Goal: Task Accomplishment & Management: Manage account settings

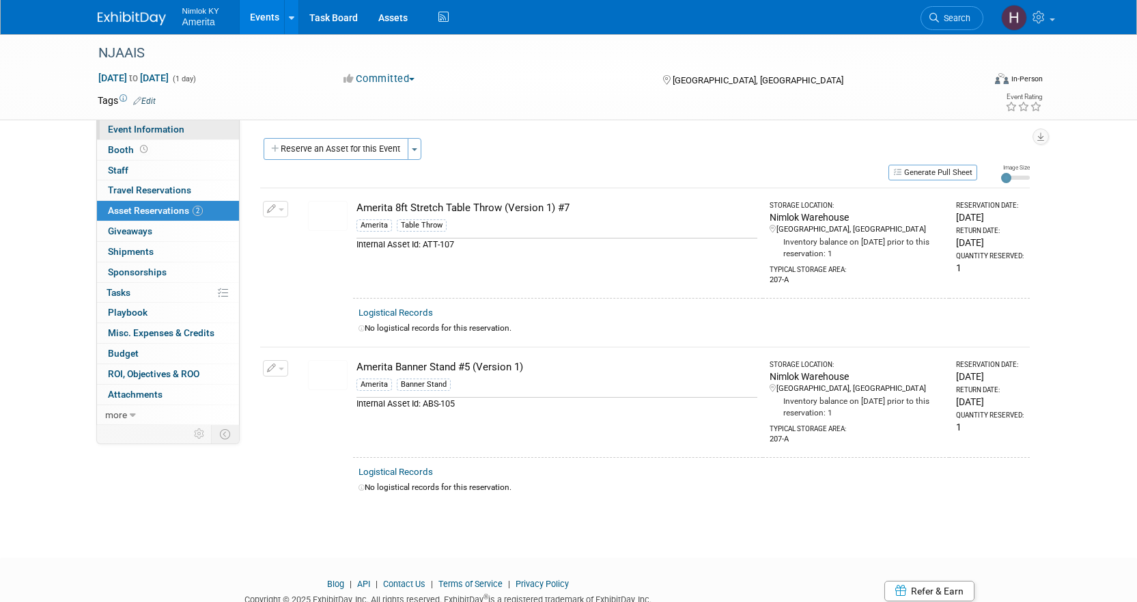
click at [148, 130] on span "Event Information" at bounding box center [146, 129] width 76 height 11
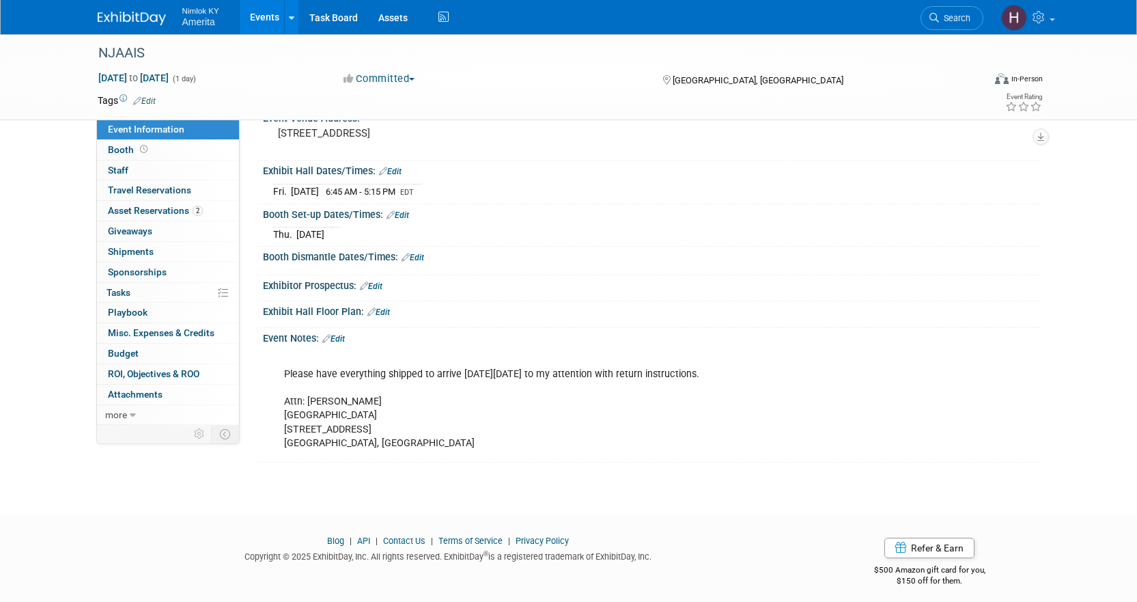
scroll to position [160, 0]
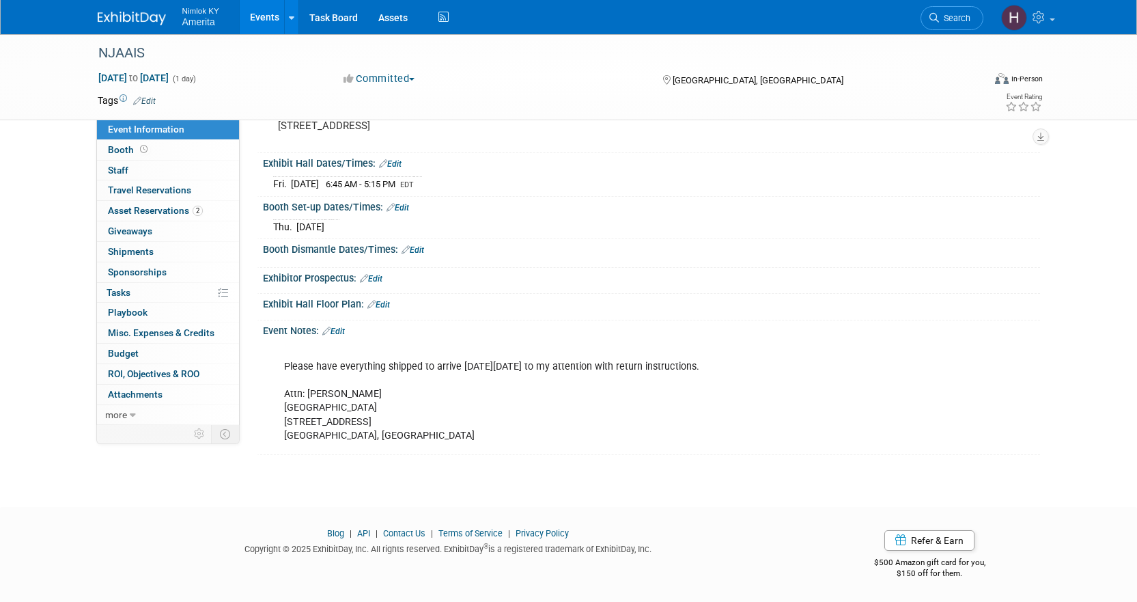
click at [339, 333] on link "Edit" at bounding box center [333, 331] width 23 height 10
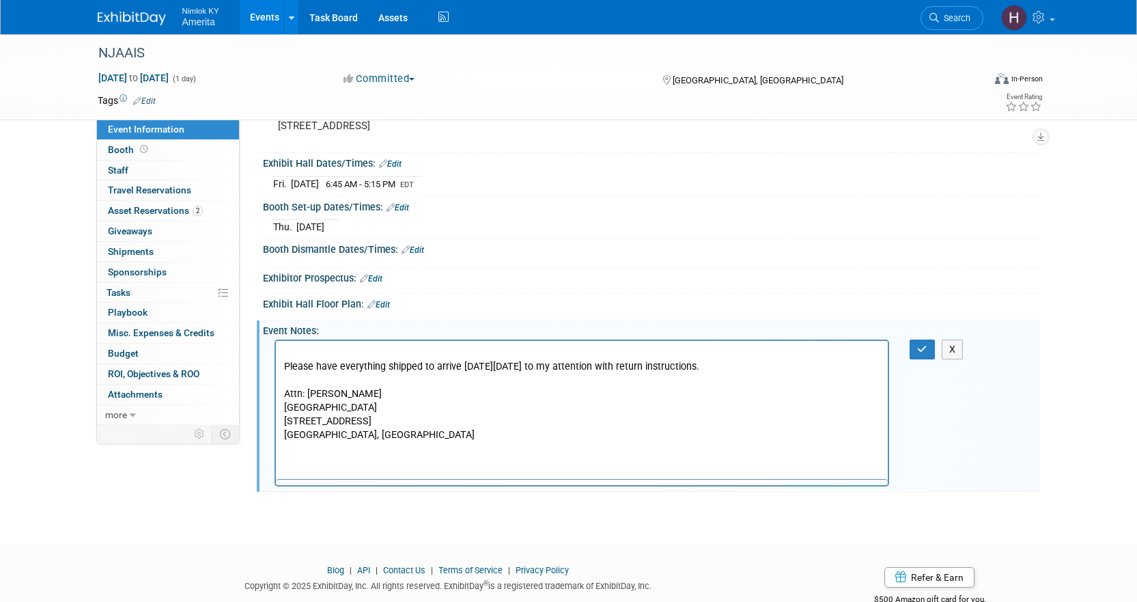
scroll to position [0, 0]
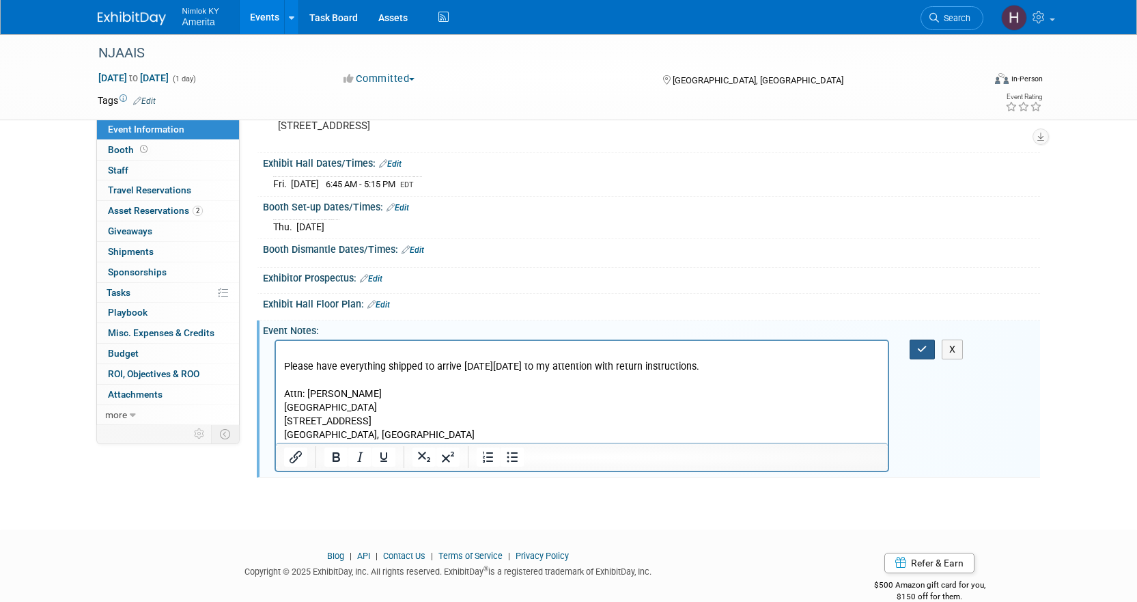
click at [918, 349] on icon "button" at bounding box center [922, 349] width 10 height 10
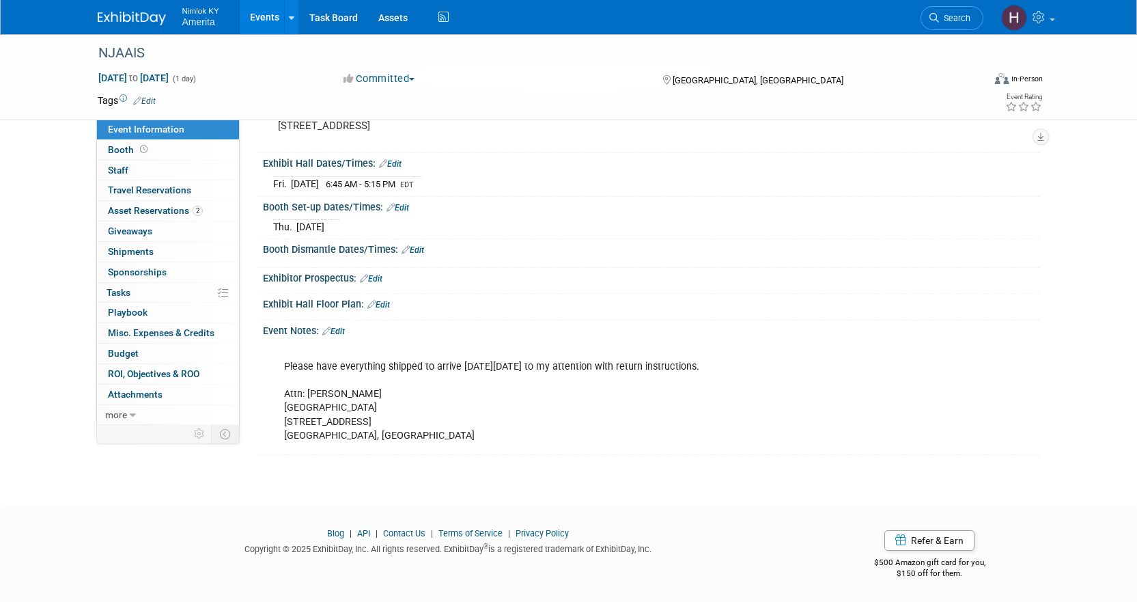
click at [330, 332] on icon at bounding box center [326, 330] width 8 height 9
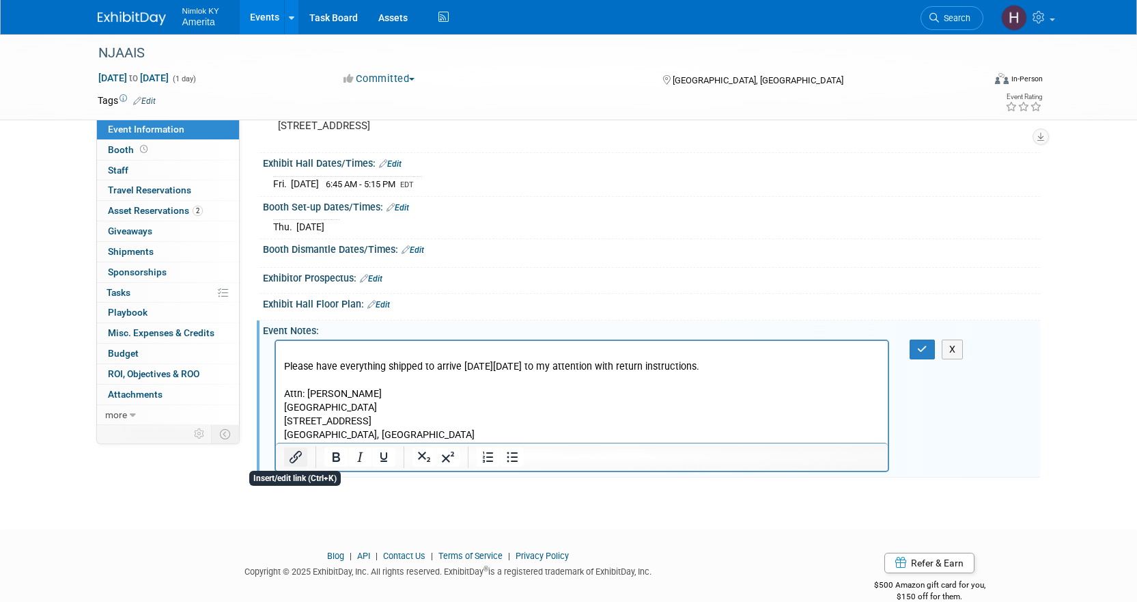
click at [296, 460] on icon "Insert/edit link" at bounding box center [296, 457] width 16 height 16
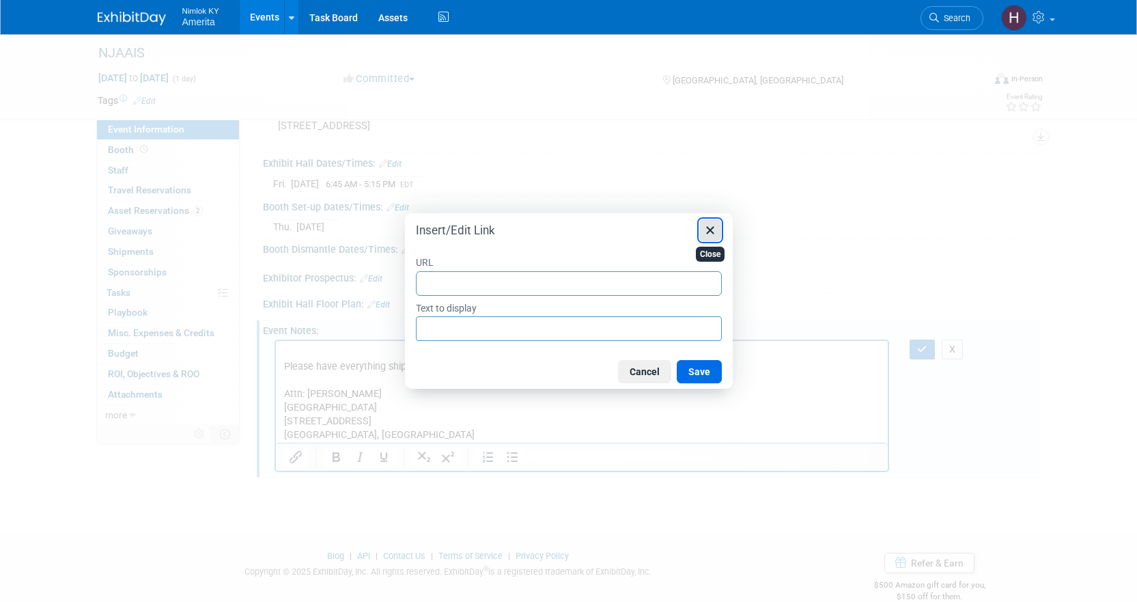
click at [706, 225] on icon "Close" at bounding box center [710, 230] width 16 height 16
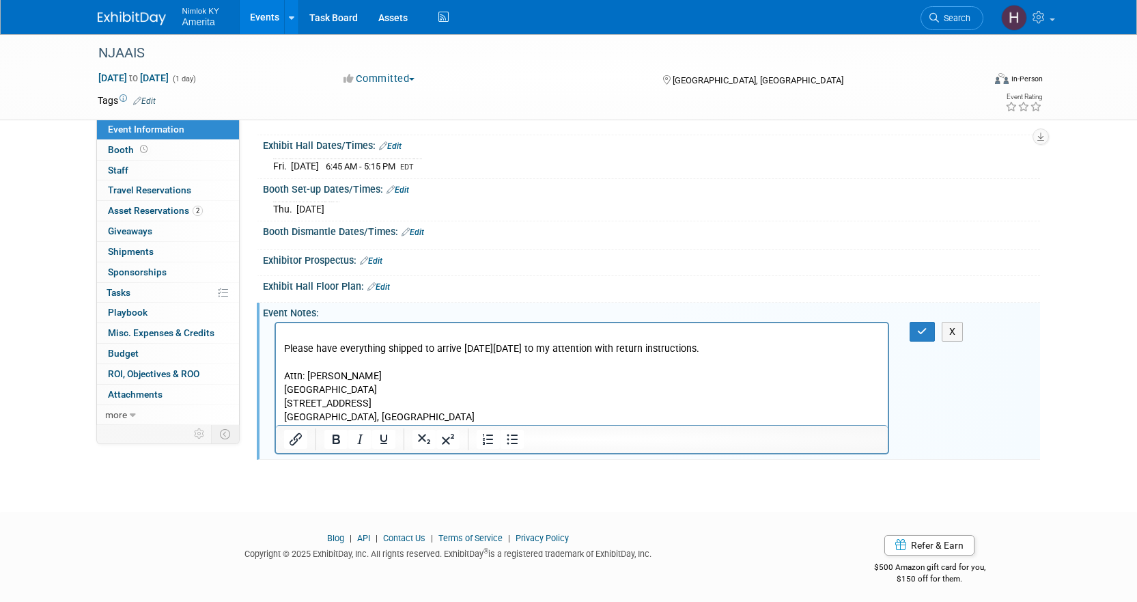
scroll to position [182, 0]
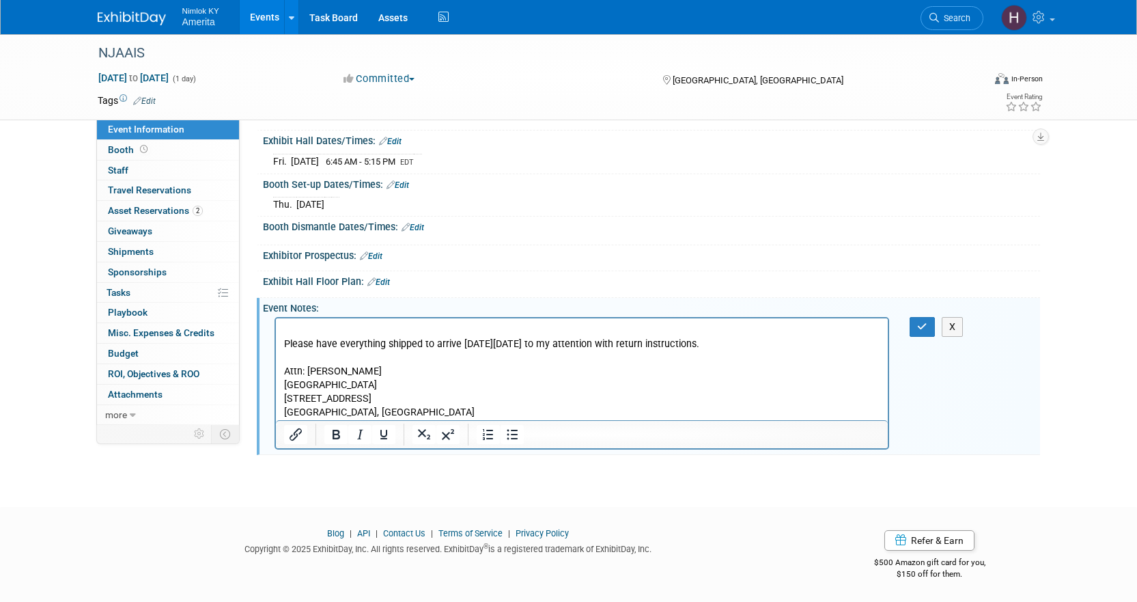
click at [383, 406] on p "Please have everything shipped to arrive on Thursday, 9/18 to my attention with…" at bounding box center [581, 372] width 597 height 96
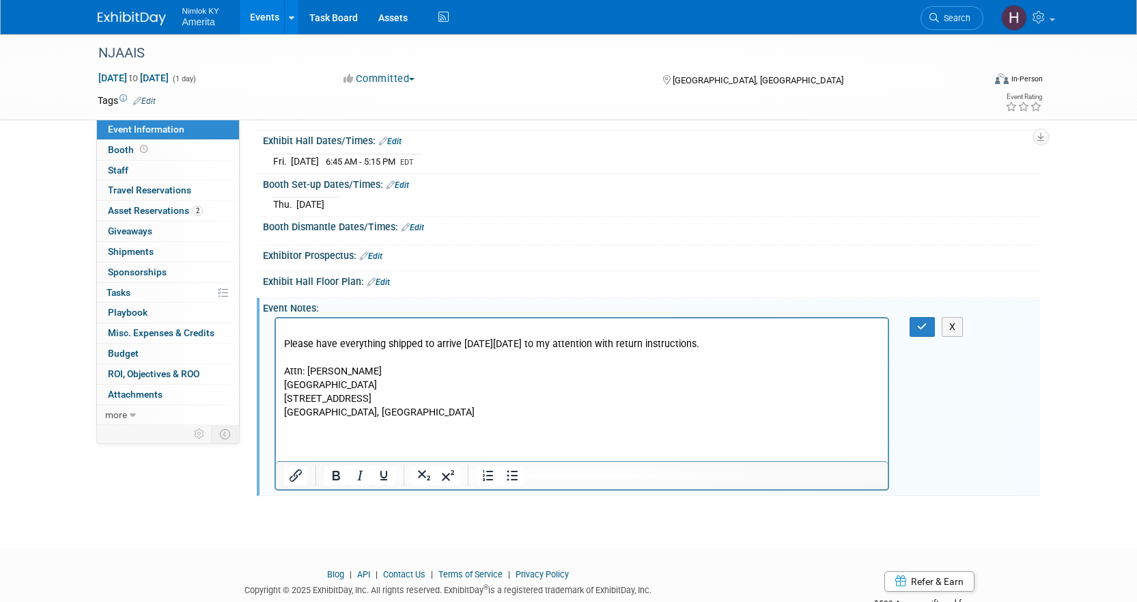
click at [286, 341] on p "Please have everything shipped to arrive on Thursday, 9/18 to my attention with…" at bounding box center [581, 372] width 597 height 96
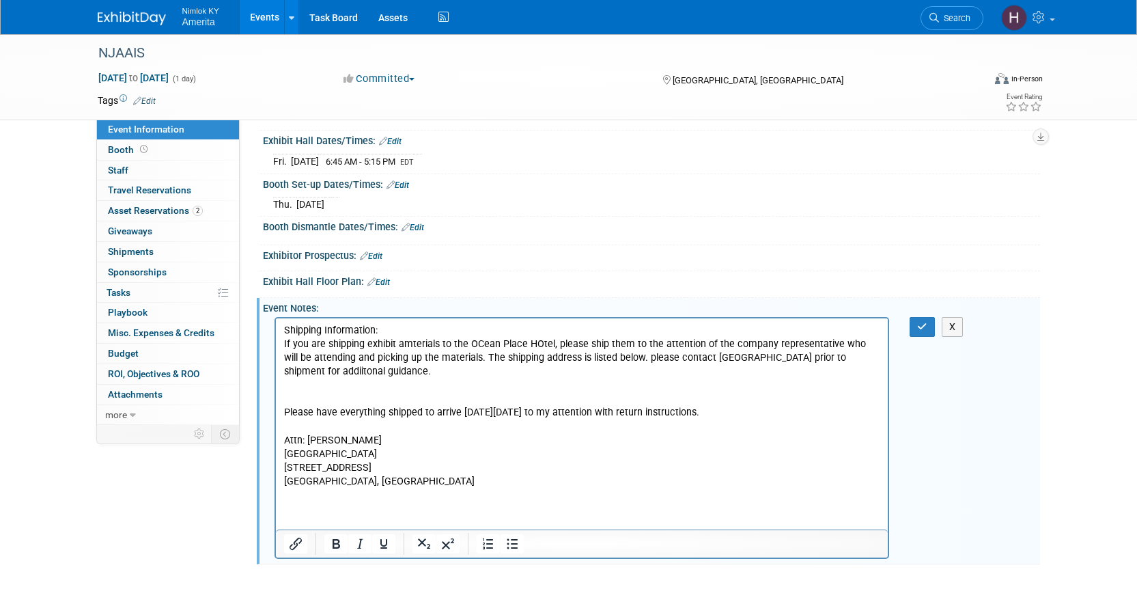
click at [534, 397] on p "Please have everything shipped to arrive on Thursday, 9/18 to my attention with…" at bounding box center [581, 440] width 597 height 96
click at [482, 341] on p "If you are shipping exhibit amterials to the OCean Place HOtel, please ship the…" at bounding box center [581, 357] width 597 height 41
click at [369, 359] on p "If you are shipping exhibit amterials to the Ocean Place HOtel, please ship the…" at bounding box center [581, 357] width 597 height 41
click at [383, 366] on p "If you are shipping exhibit amterials to the Ocean Place HOtel, please ship the…" at bounding box center [581, 357] width 597 height 41
click at [408, 341] on p "If you are shipping exhibit amterials to the Ocean Place HOtel, please ship the…" at bounding box center [581, 357] width 597 height 41
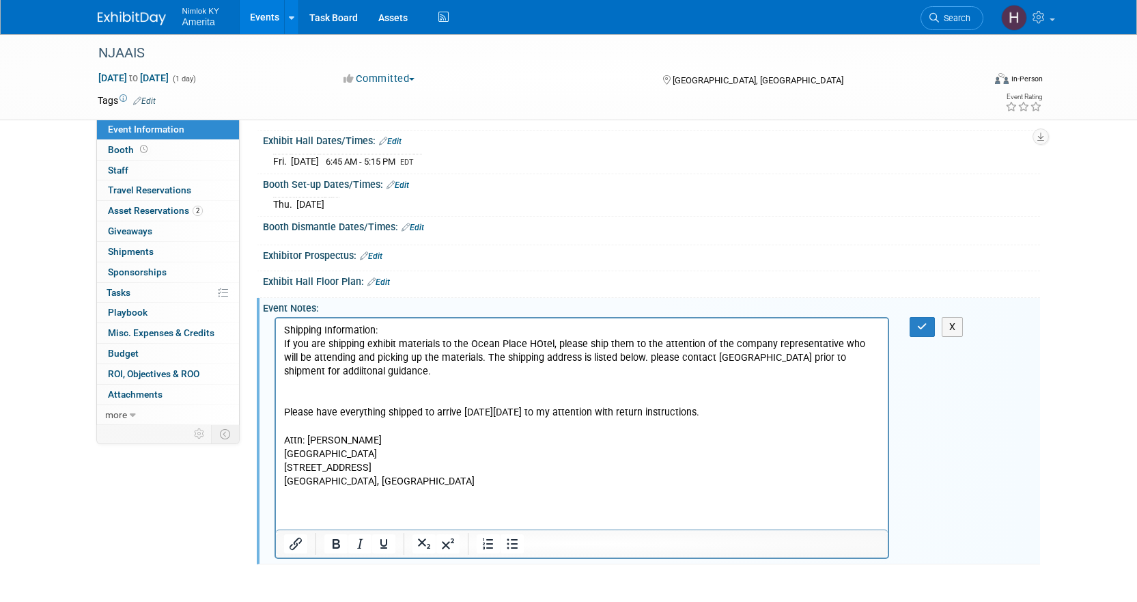
click at [457, 361] on p "If you are shipping exhibit materials to the Ocean Place HOtel, please ship the…" at bounding box center [581, 357] width 597 height 41
click at [535, 348] on p "If you are shipping exhibit materials to the Ocean Place HOtel, please ship the…" at bounding box center [581, 357] width 597 height 41
click at [607, 381] on p "Rich Text Area. Press ALT-0 for help." at bounding box center [581, 385] width 597 height 14
click at [371, 366] on p "If you are shipping exhibit materials to the Ocean Place Hotel, please ship the…" at bounding box center [581, 357] width 597 height 41
click at [408, 369] on p "If you are shipping exhibit materials to the Ocean Place Hotel, please ship the…" at bounding box center [581, 357] width 597 height 41
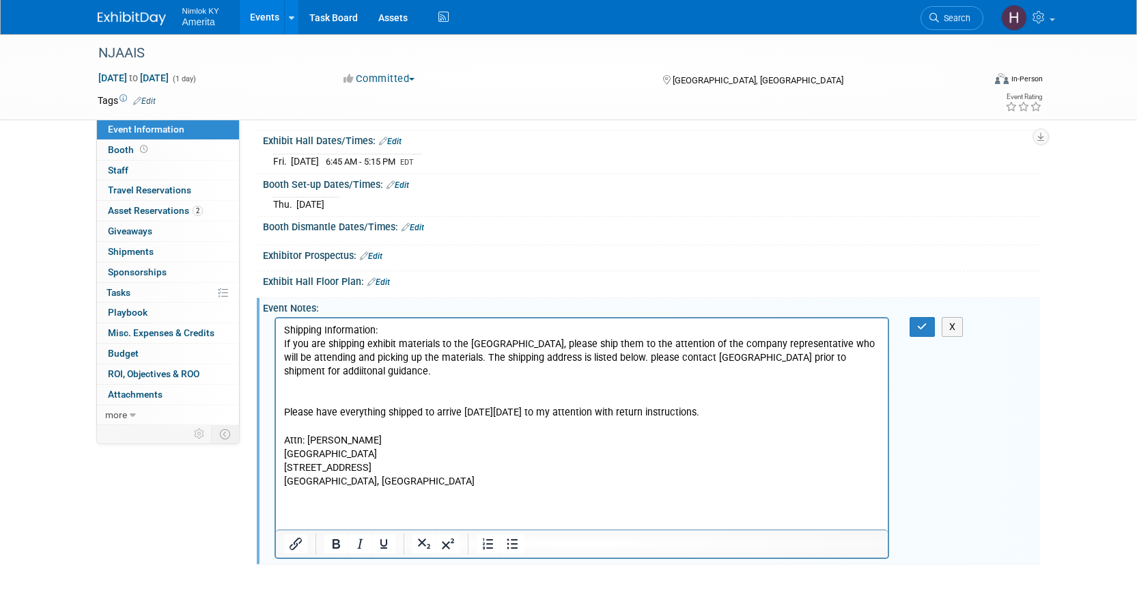
click at [412, 386] on p "Rich Text Area. Press ALT-0 for help." at bounding box center [581, 385] width 597 height 14
click at [428, 399] on p "Please have everything shipped to arrive on Thursday, 9/18 to my attention with…" at bounding box center [581, 440] width 597 height 96
click at [926, 331] on icon "button" at bounding box center [922, 327] width 10 height 10
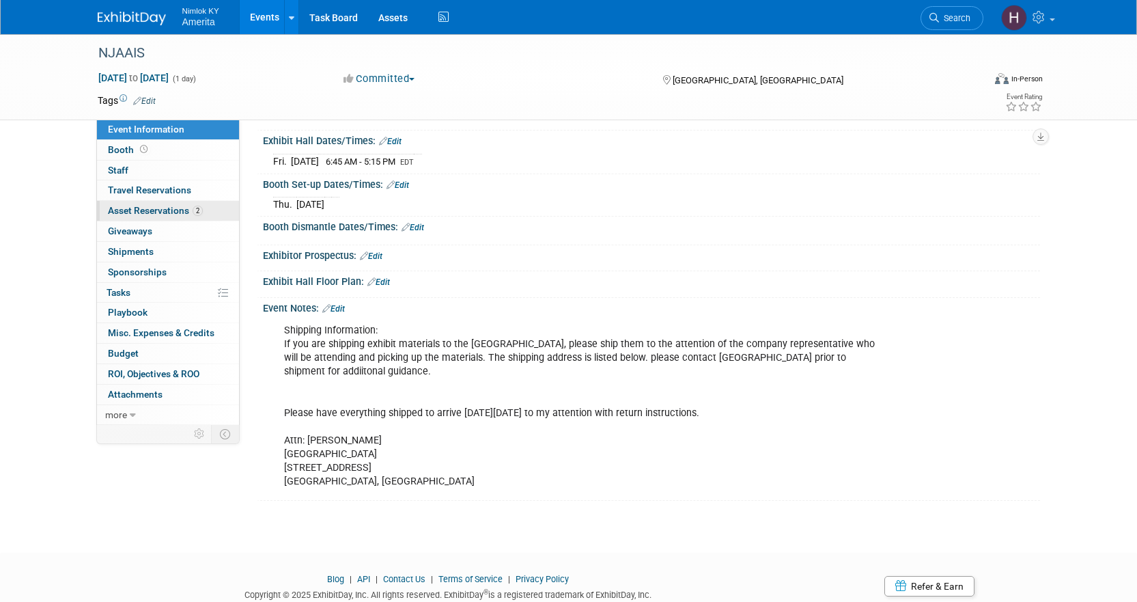
click at [150, 201] on link "2 Asset Reservations 2" at bounding box center [168, 211] width 142 height 20
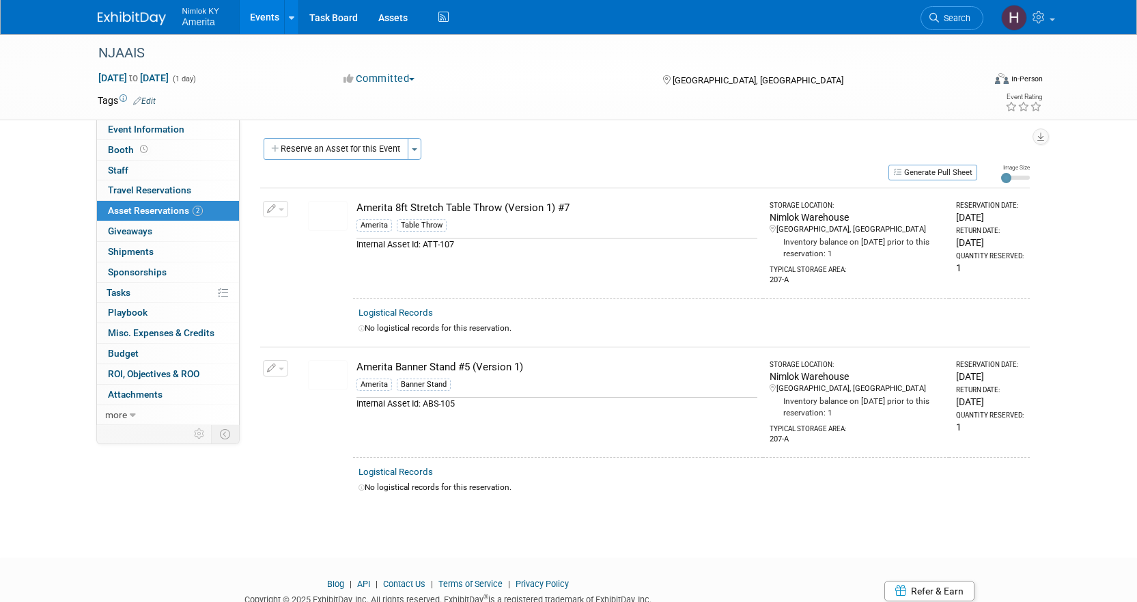
click at [327, 209] on img at bounding box center [328, 216] width 40 height 30
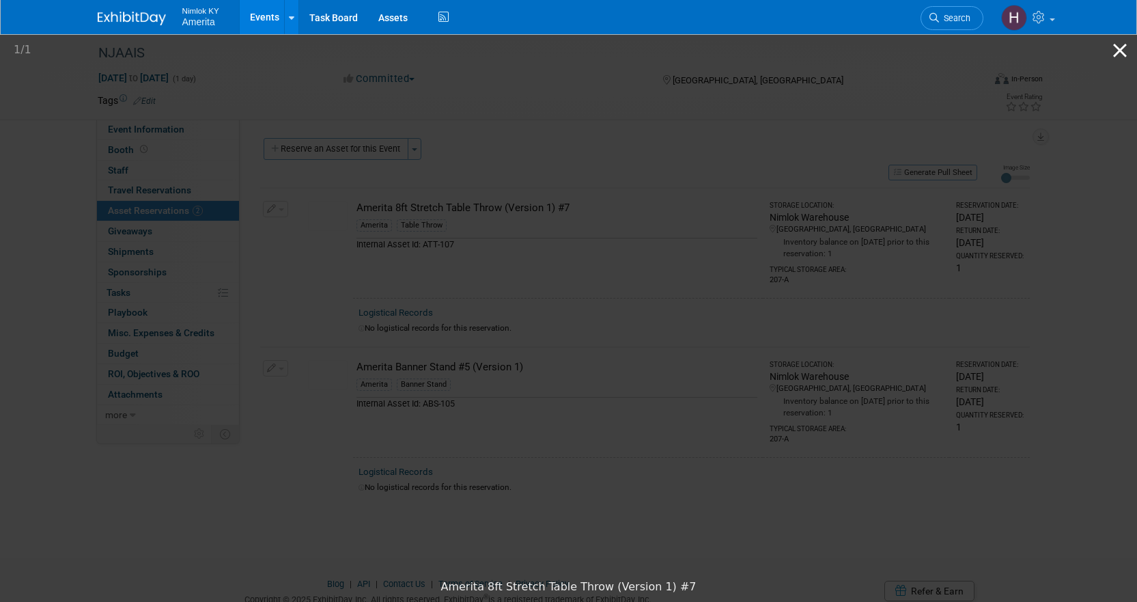
click at [1115, 48] on button "Close gallery" at bounding box center [1120, 50] width 34 height 32
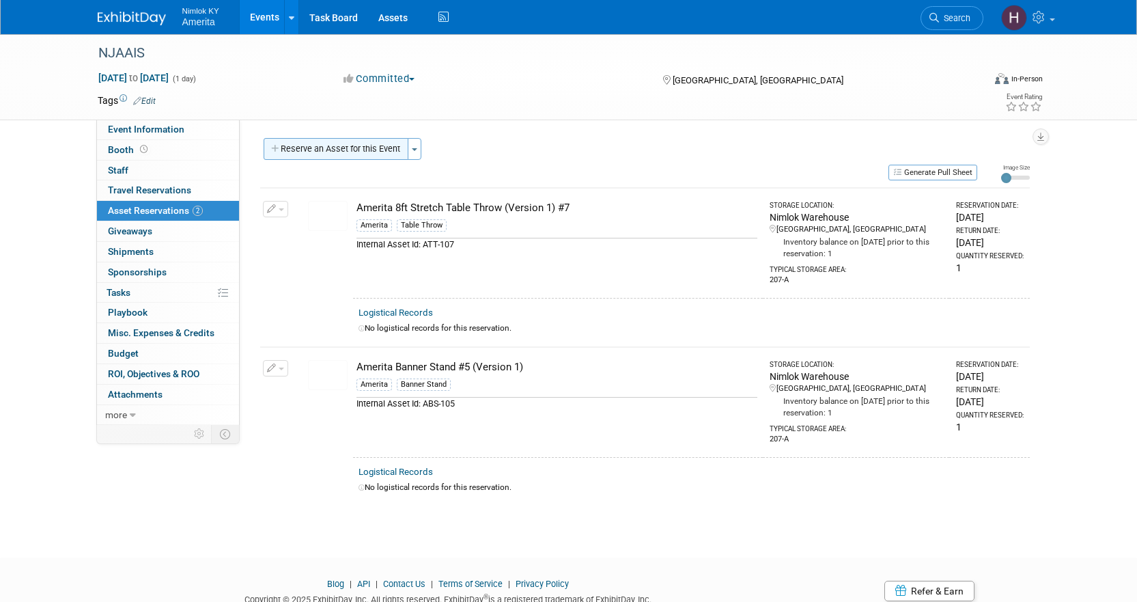
click at [325, 147] on button "Reserve an Asset for this Event" at bounding box center [336, 149] width 145 height 22
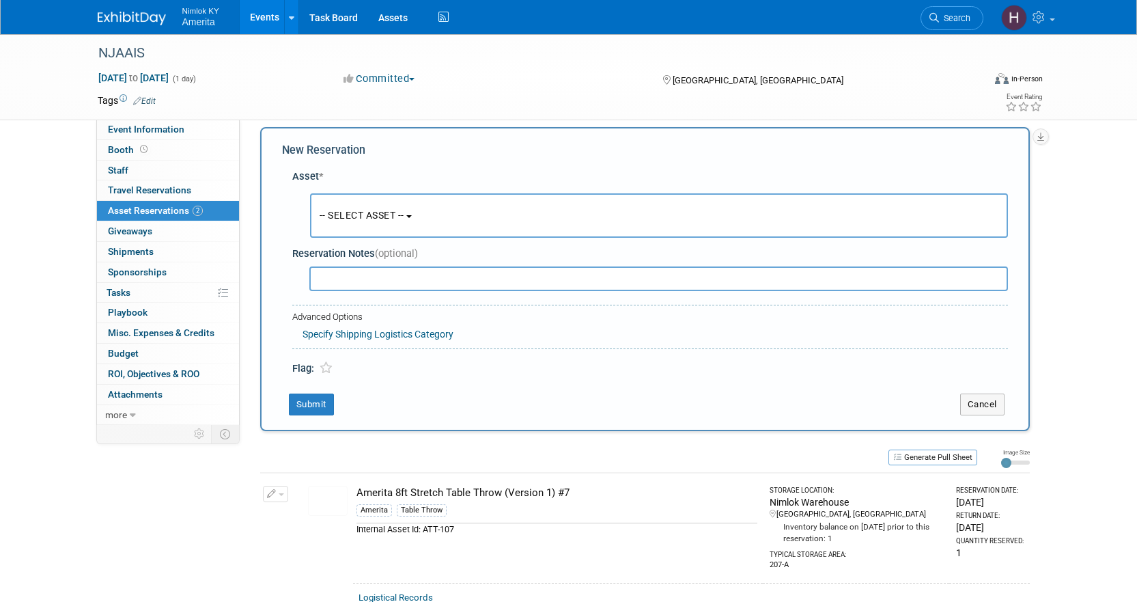
scroll to position [13, 0]
click at [348, 208] on span "-- SELECT ASSET --" at bounding box center [362, 213] width 85 height 11
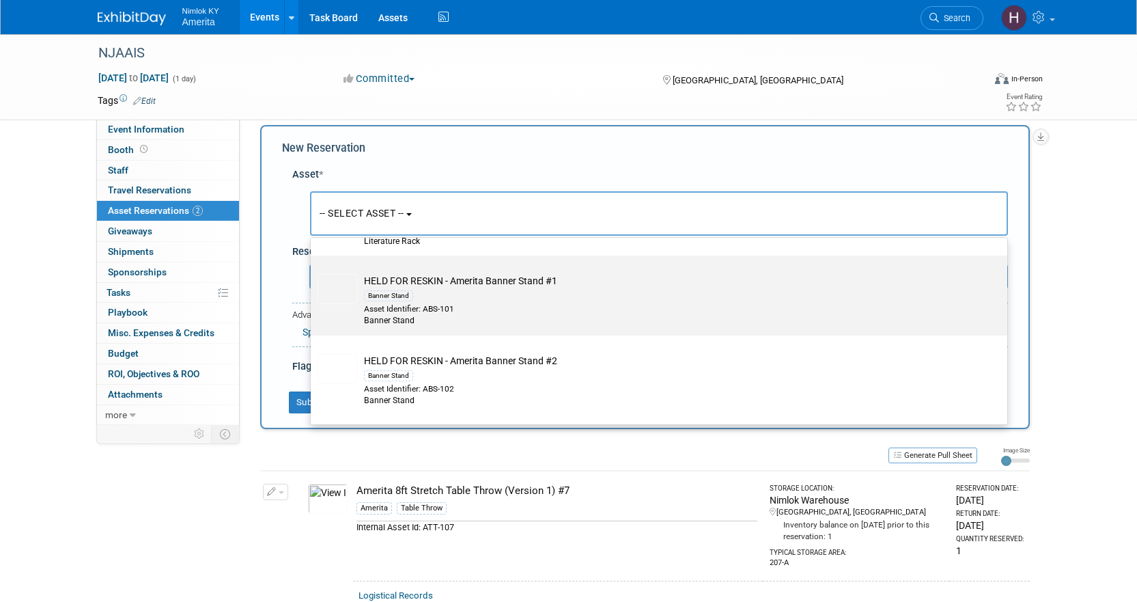
scroll to position [3295, 0]
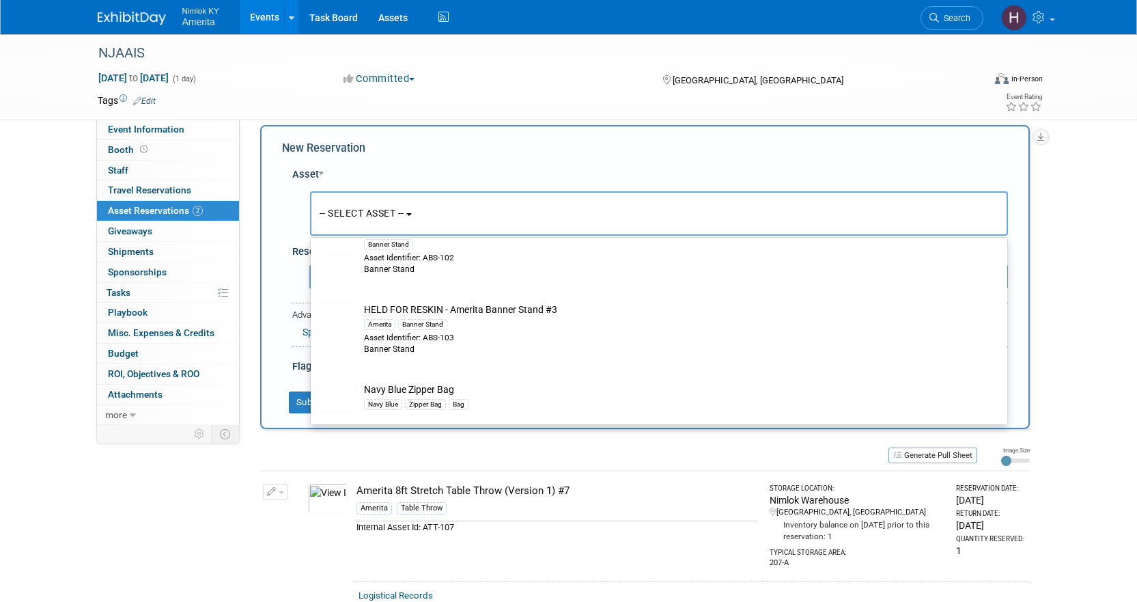
click at [1078, 222] on div "NJAAIS Sep 19, 2025 to Sep 19, 2025 (1 day) Sep 19, 2025 to Sep 19, 2025 Commit…" at bounding box center [568, 418] width 1137 height 794
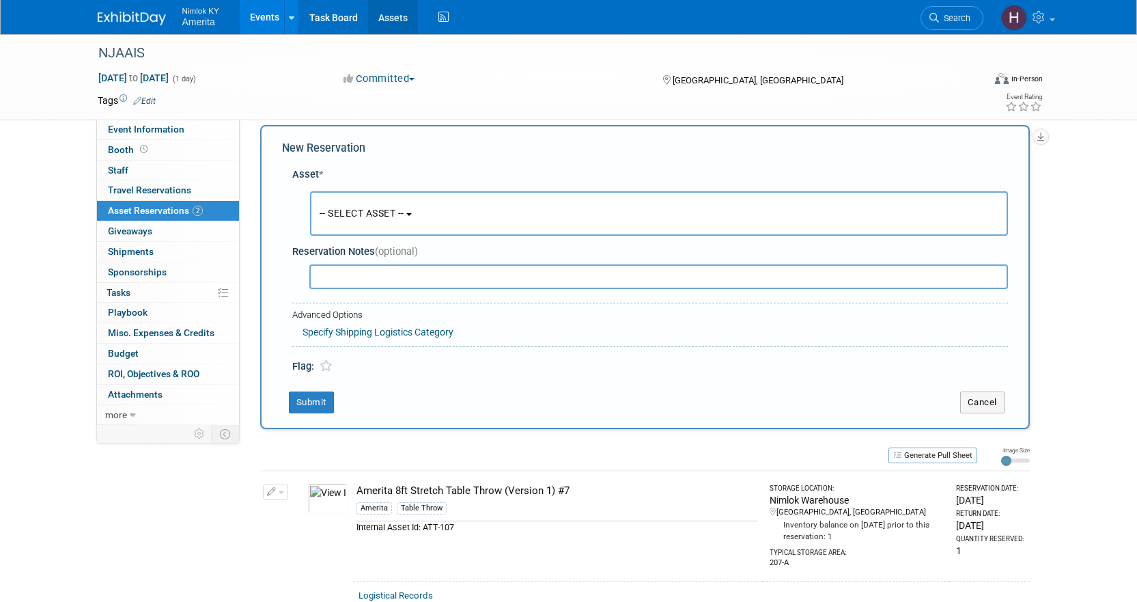
click at [391, 10] on link "Assets" at bounding box center [393, 17] width 50 height 34
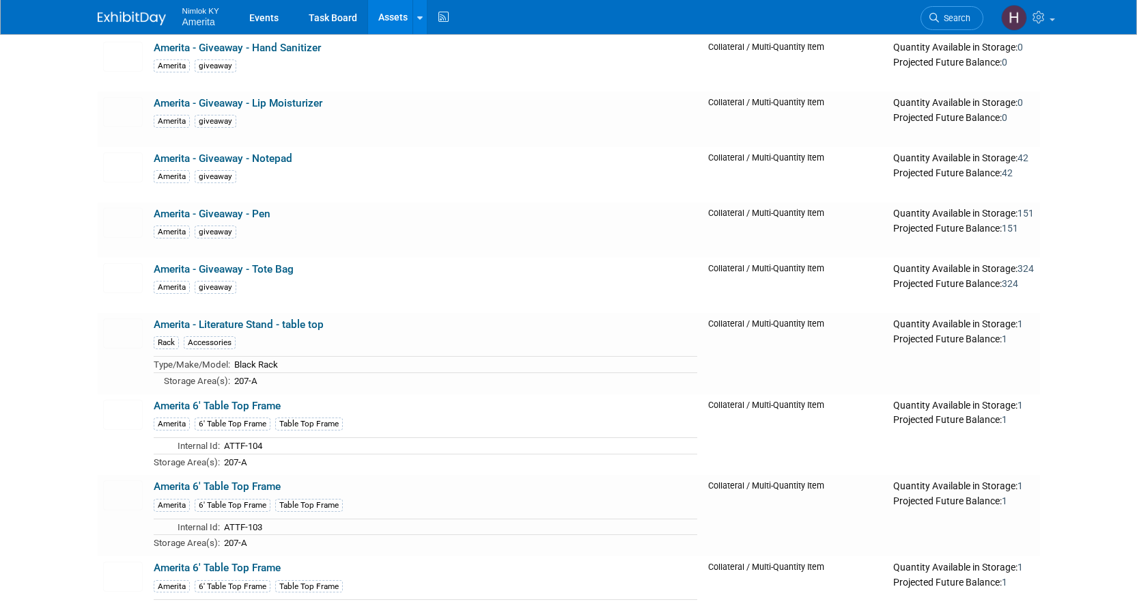
scroll to position [68, 0]
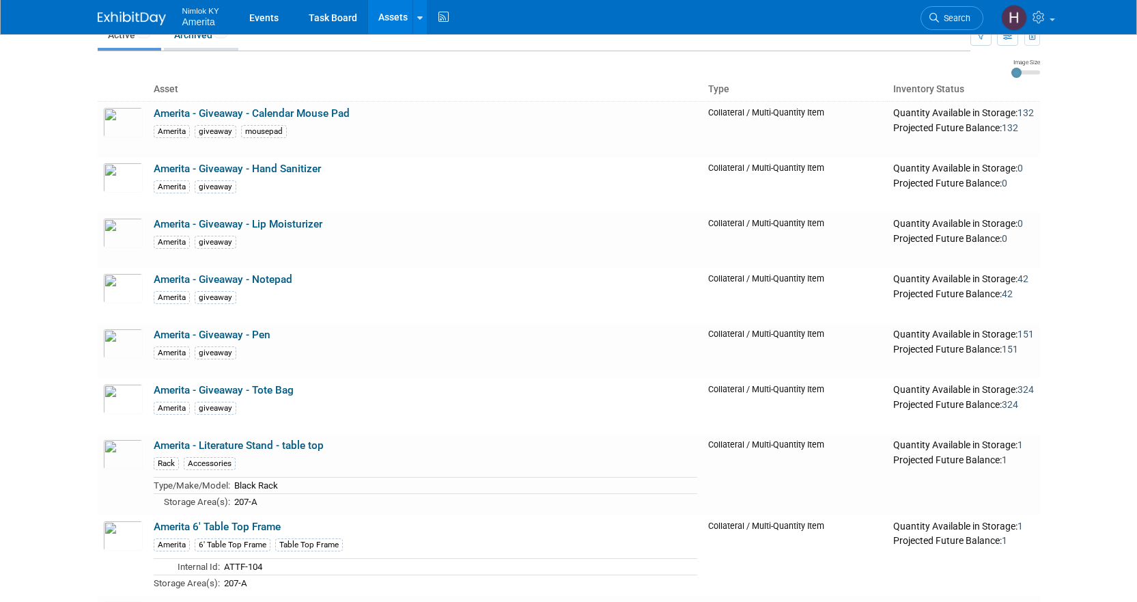
click at [208, 43] on link "Archived 14" at bounding box center [201, 35] width 74 height 26
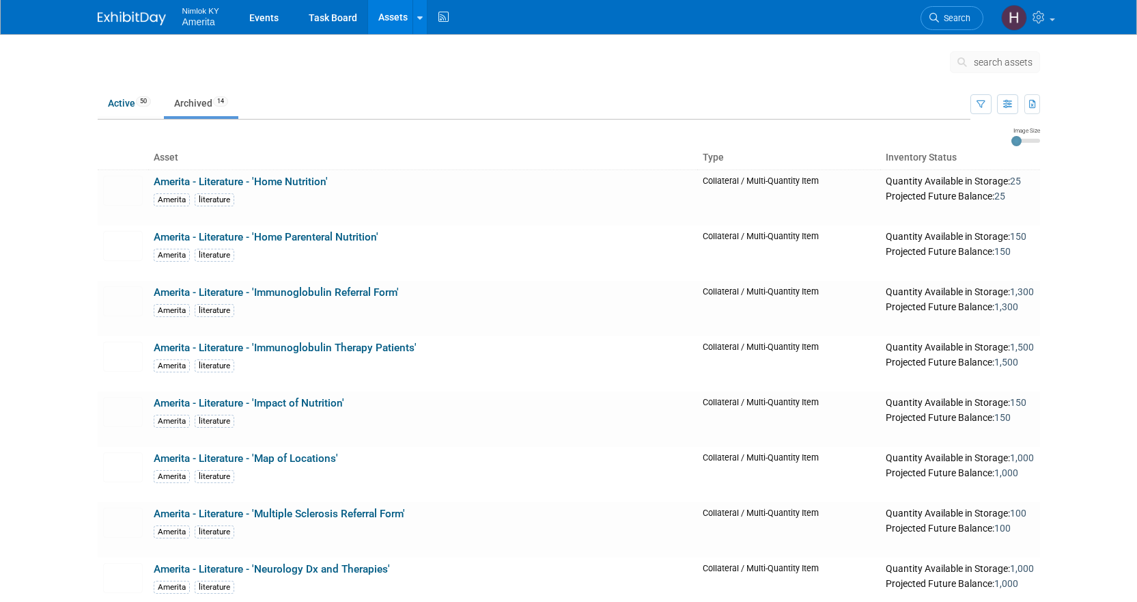
click at [120, 89] on ul "Active 50 Archived 14" at bounding box center [534, 104] width 873 height 31
click at [124, 99] on link "Active 50" at bounding box center [130, 103] width 64 height 26
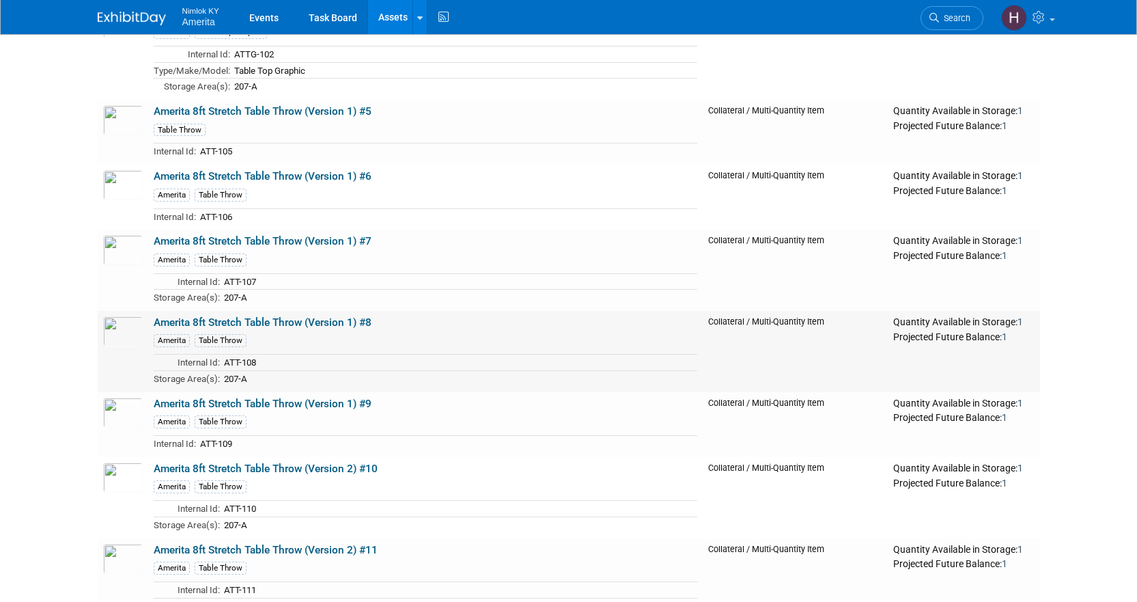
scroll to position [1229, 0]
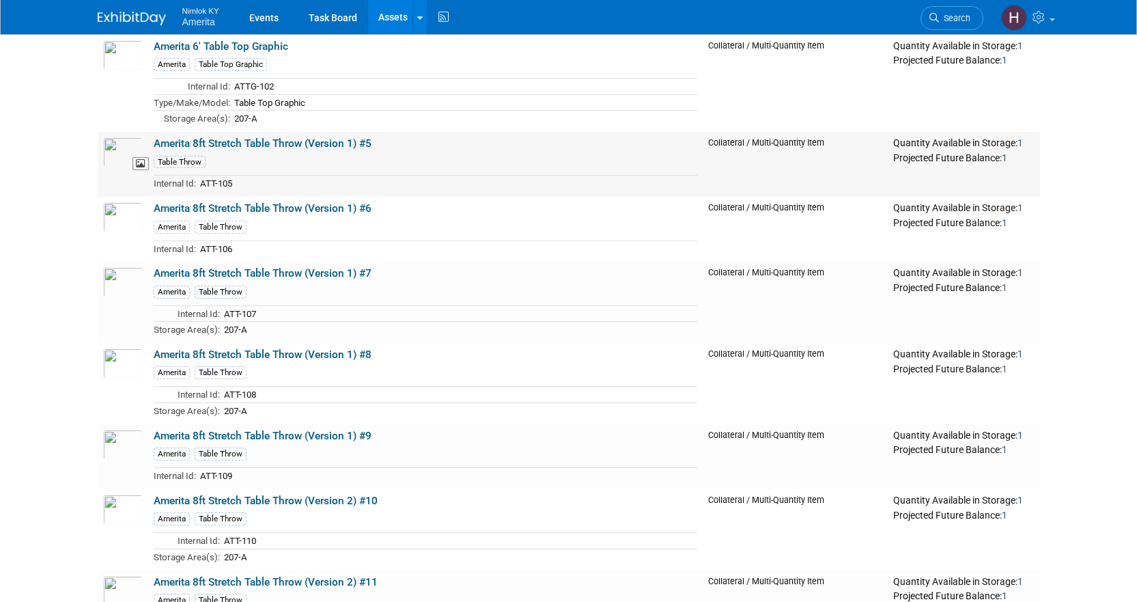
click at [119, 157] on img at bounding box center [123, 152] width 40 height 30
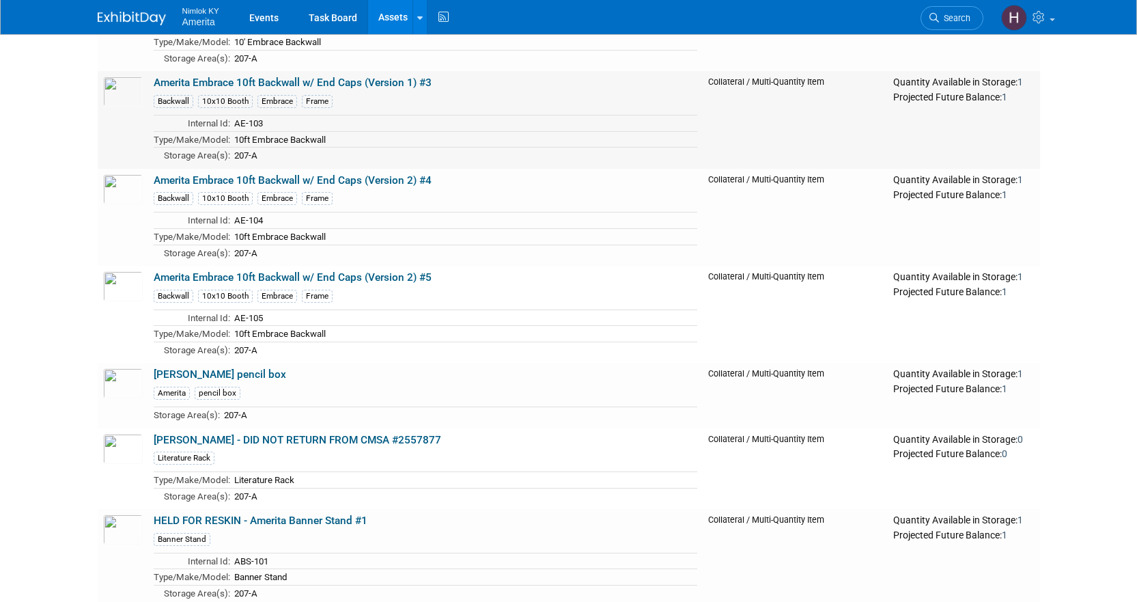
scroll to position [3041, 0]
